Goal: Information Seeking & Learning: Learn about a topic

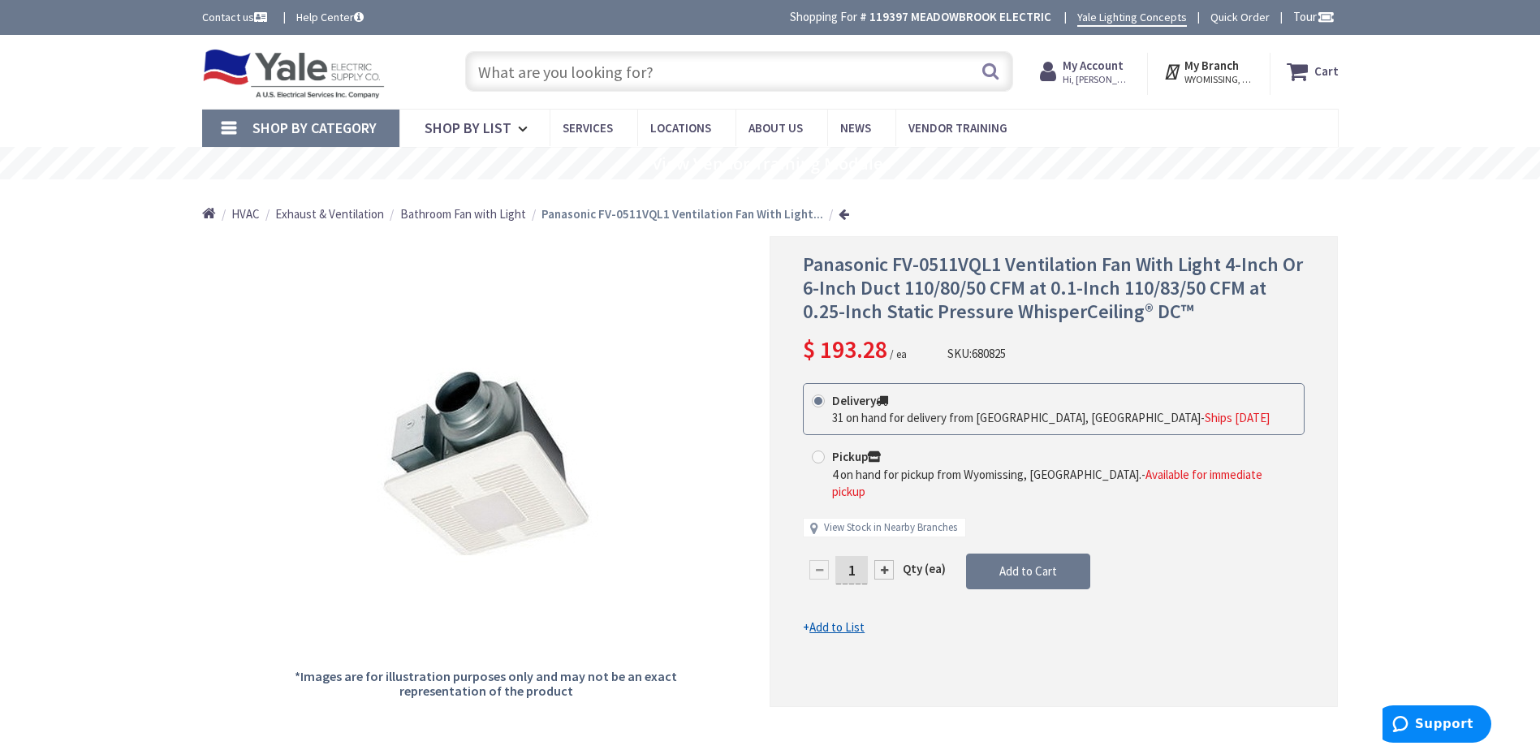
click at [627, 70] on input "text" at bounding box center [739, 71] width 548 height 41
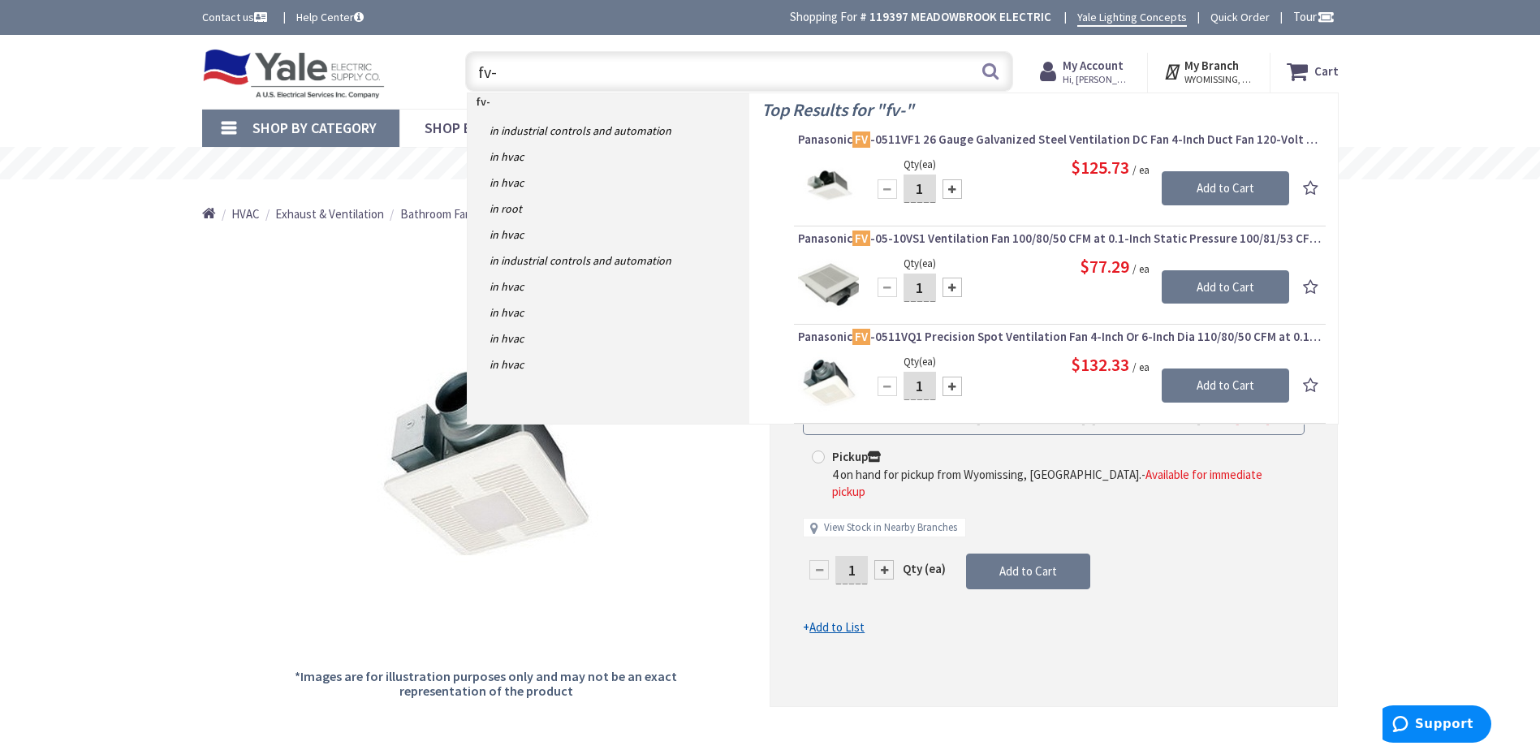
type input "fv-"
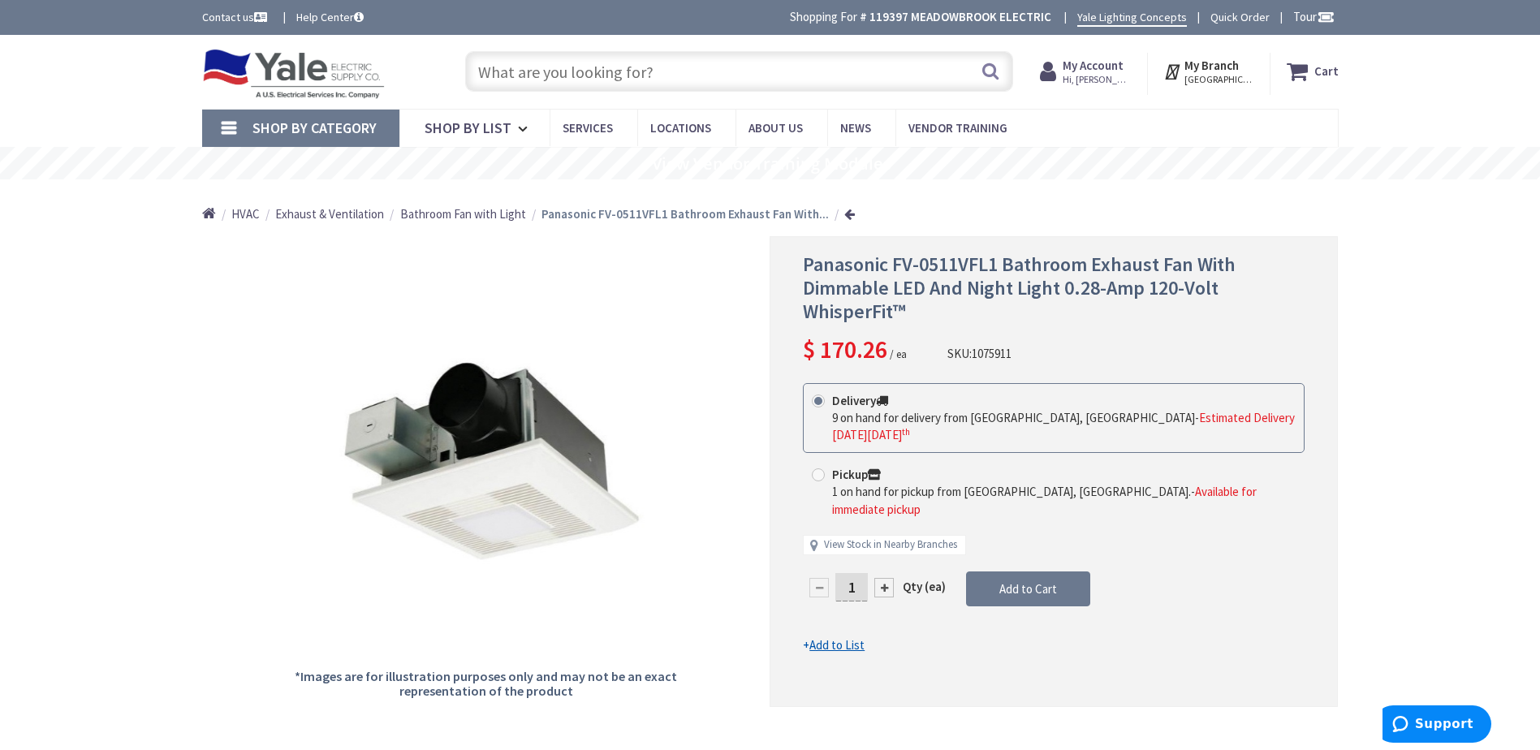
click at [997, 263] on span "Panasonic FV-0511VFL1 Bathroom Exhaust Fan With Dimmable LED And Night Light 0.…" at bounding box center [1019, 288] width 433 height 72
drag, startPoint x: 995, startPoint y: 263, endPoint x: 895, endPoint y: 266, distance: 99.9
click at [895, 266] on span "Panasonic FV-0511VFL1 Bathroom Exhaust Fan With Dimmable LED And Night Light 0.…" at bounding box center [1019, 288] width 433 height 72
drag, startPoint x: 895, startPoint y: 266, endPoint x: 963, endPoint y: 264, distance: 67.4
copy span "FV-0511VFL1"
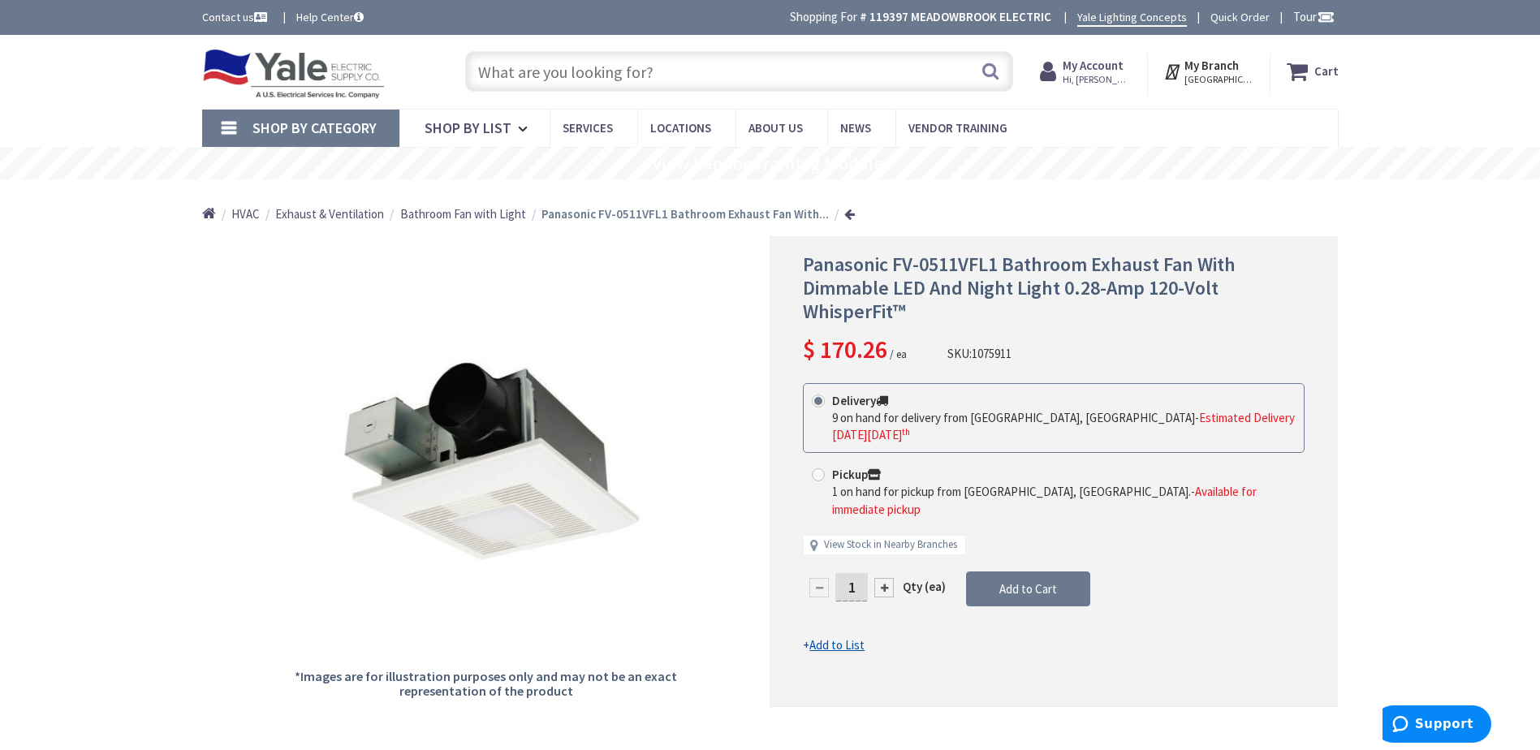
click at [577, 67] on input "text" at bounding box center [739, 71] width 548 height 41
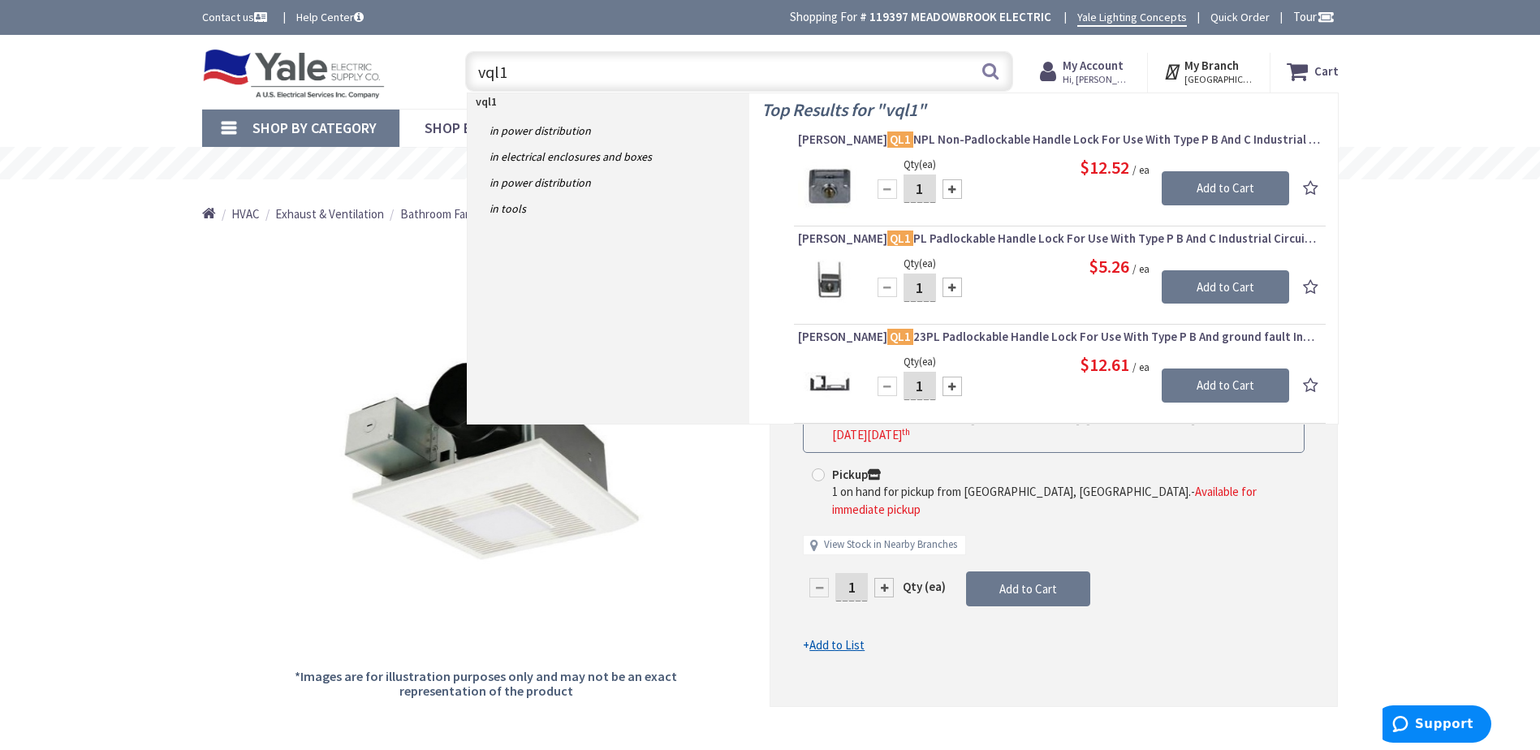
type input "vql1"
